Goal: Task Accomplishment & Management: Use online tool/utility

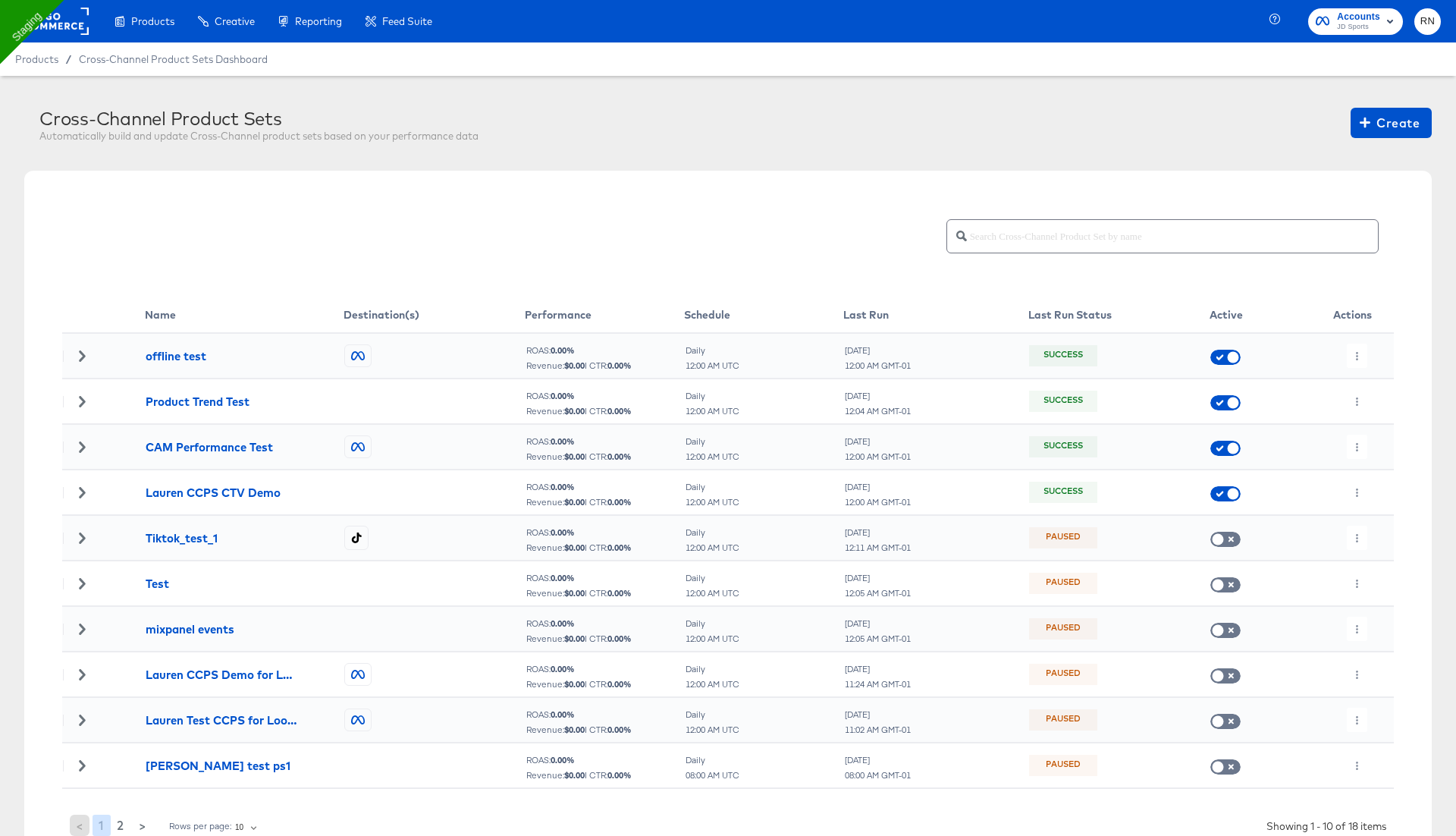
click at [45, 19] on rect at bounding box center [54, 21] width 70 height 27
click at [62, 11] on rect at bounding box center [54, 21] width 70 height 27
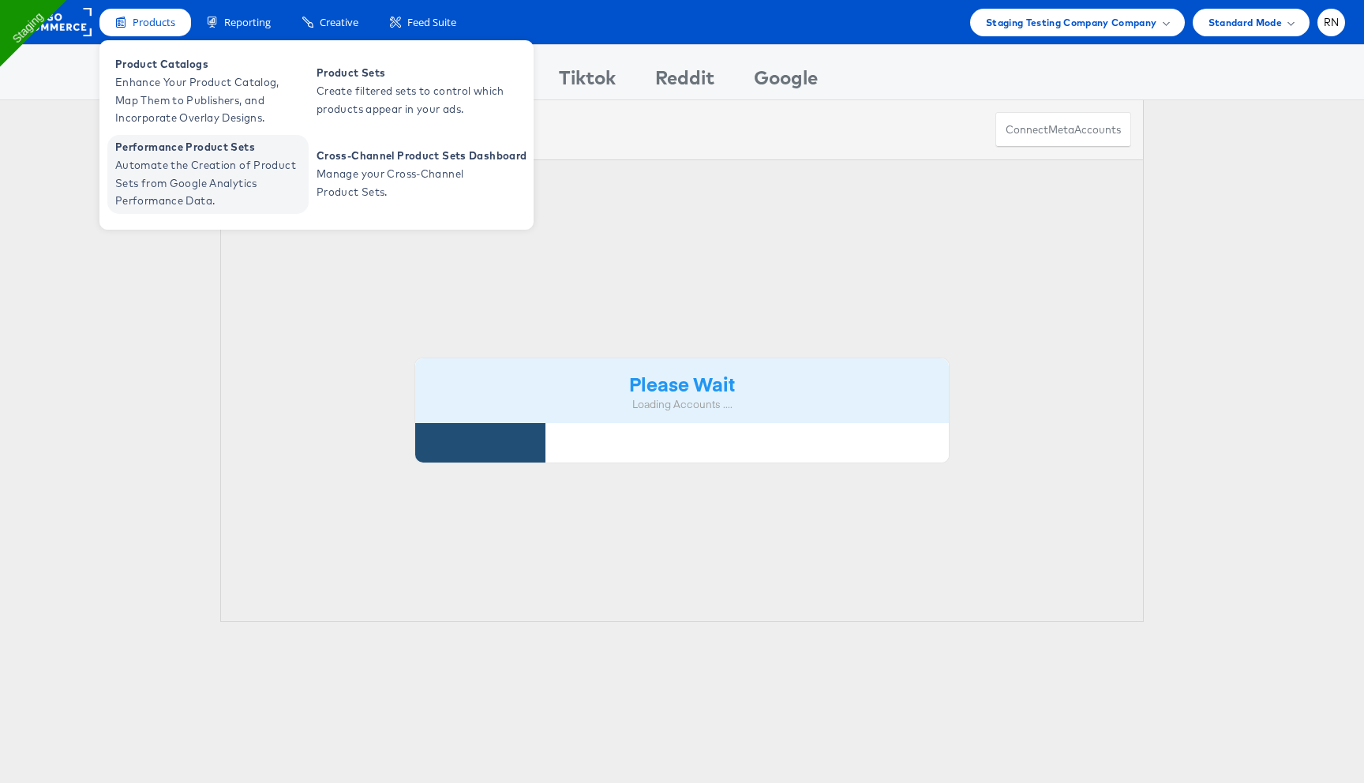
click at [224, 166] on span "Automate the Creation of Product Sets from Google Analytics Performance Data." at bounding box center [209, 183] width 189 height 54
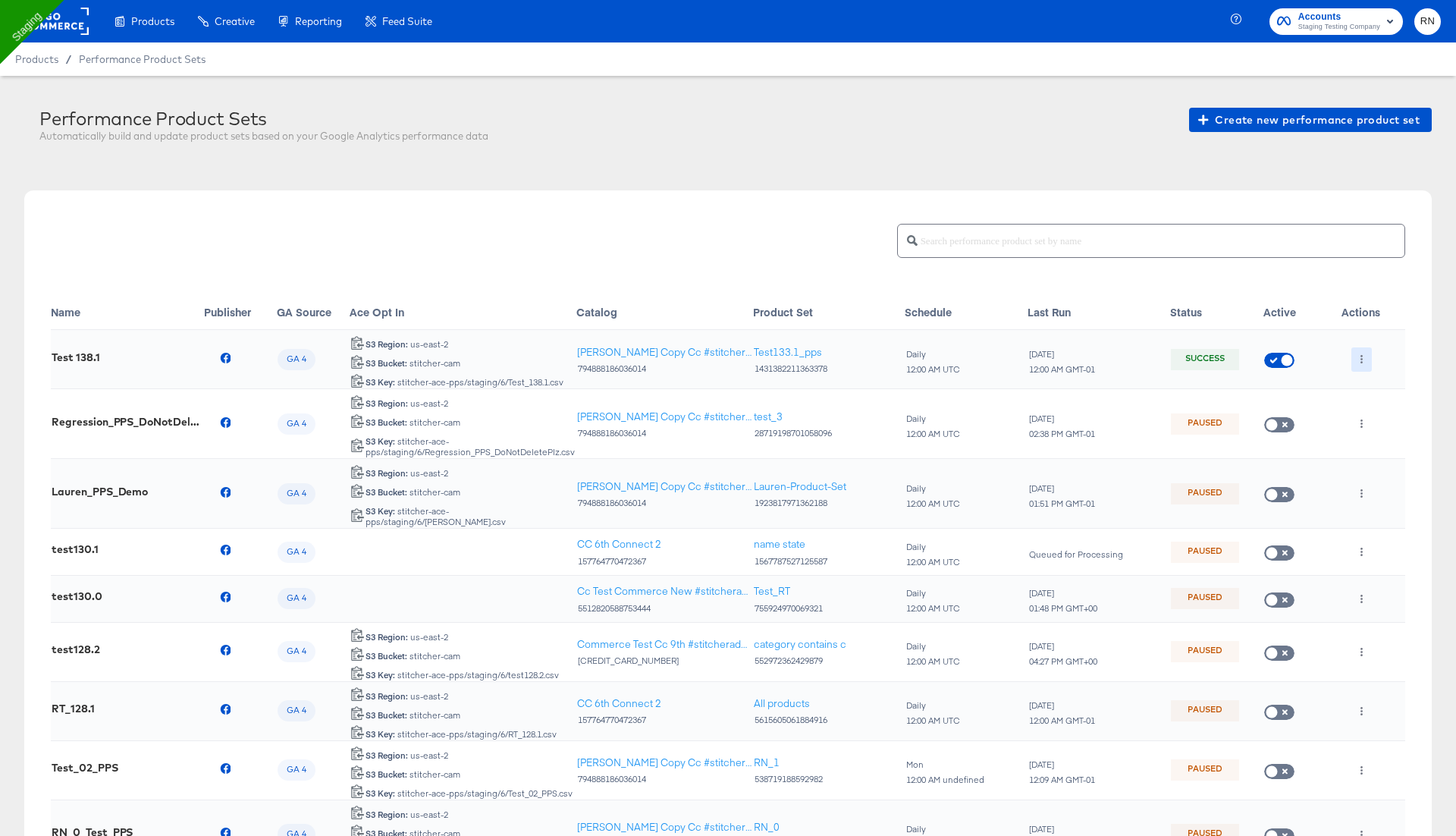
click at [1365, 356] on icon "button" at bounding box center [1361, 358] width 9 height 9
click at [1379, 440] on li "Run Now" at bounding box center [1392, 438] width 81 height 25
